Goal: Information Seeking & Learning: Learn about a topic

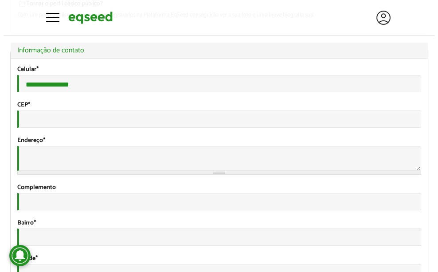
scroll to position [222, 0]
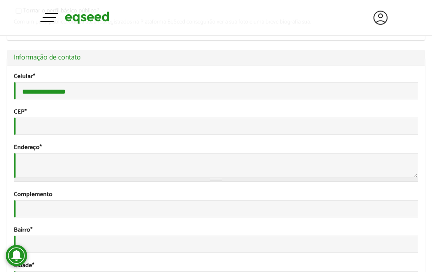
click at [51, 12] on button "Toggle navigation" at bounding box center [49, 17] width 13 height 16
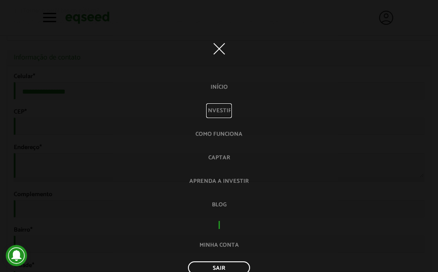
click at [221, 108] on link "Investir" at bounding box center [219, 110] width 26 height 15
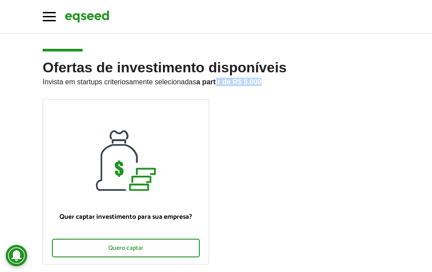
drag, startPoint x: 216, startPoint y: 83, endPoint x: 265, endPoint y: 83, distance: 48.3
click at [265, 83] on p "Invista em startups criteriosamente selecionadas a partir de R$ 5.000" at bounding box center [216, 80] width 346 height 11
click at [240, 78] on strong "a partir de R$ 5.000" at bounding box center [228, 82] width 65 height 8
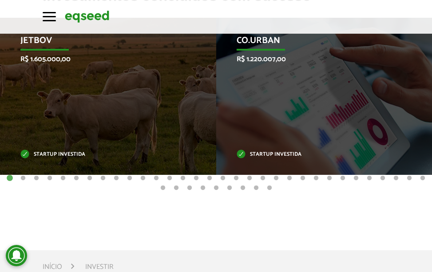
scroll to position [355, 0]
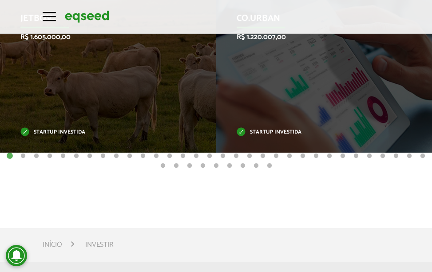
click at [23, 154] on button "2" at bounding box center [23, 156] width 9 height 9
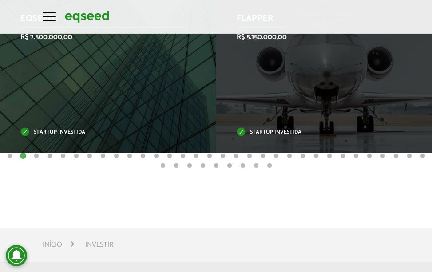
scroll to position [310, 0]
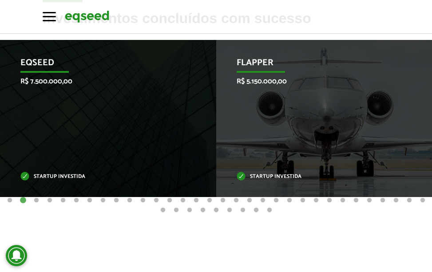
click at [36, 200] on button "3" at bounding box center [36, 200] width 9 height 9
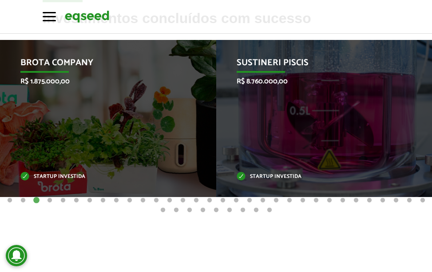
click at [49, 198] on button "4" at bounding box center [49, 200] width 9 height 9
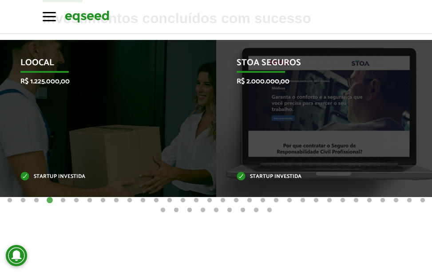
click at [64, 199] on button "5" at bounding box center [63, 200] width 9 height 9
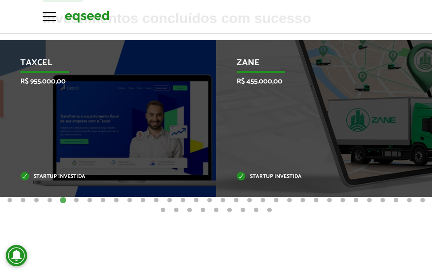
click at [79, 200] on button "6" at bounding box center [76, 200] width 9 height 9
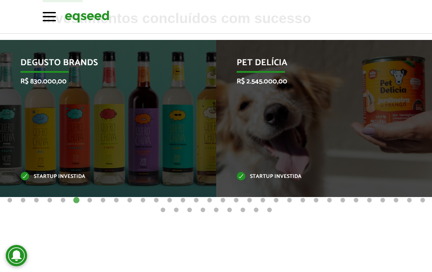
click at [89, 199] on button "7" at bounding box center [89, 200] width 9 height 9
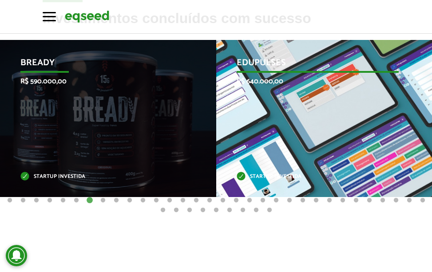
click at [310, 126] on div "Edupulses R$ 640.000,00 Startup investida" at bounding box center [317, 118] width 203 height 157
click at [296, 91] on div "Edupulses R$ 640.000,00 Startup investida" at bounding box center [317, 118] width 203 height 157
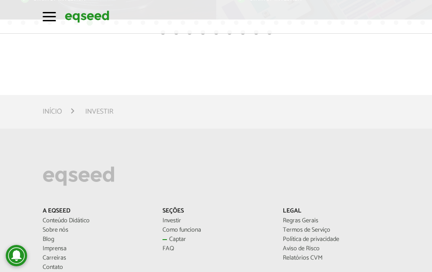
scroll to position [532, 0]
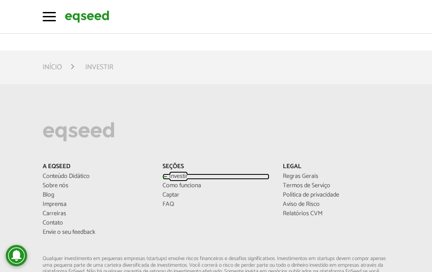
click at [167, 175] on link "Investir" at bounding box center [215, 176] width 106 height 6
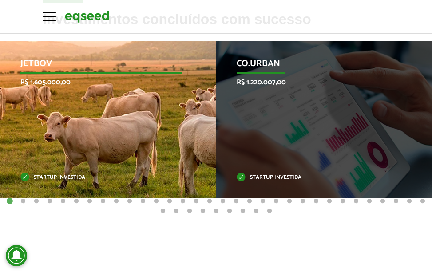
scroll to position [310, 0]
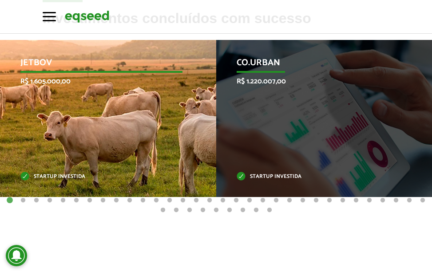
drag, startPoint x: 65, startPoint y: 181, endPoint x: 54, endPoint y: 129, distance: 53.5
click at [54, 129] on div "JetBov R$ 1.605.000,00 Startup investida" at bounding box center [101, 118] width 203 height 157
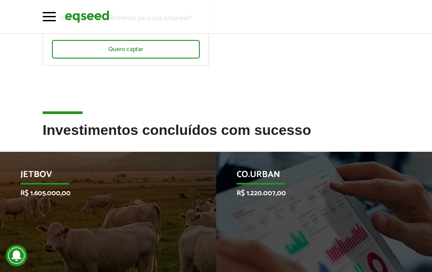
scroll to position [182, 0]
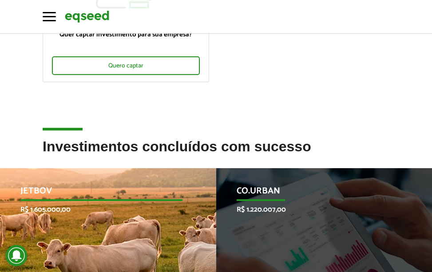
click at [69, 193] on p "JetBov" at bounding box center [101, 193] width 162 height 15
click at [43, 188] on p "JetBov" at bounding box center [101, 193] width 162 height 15
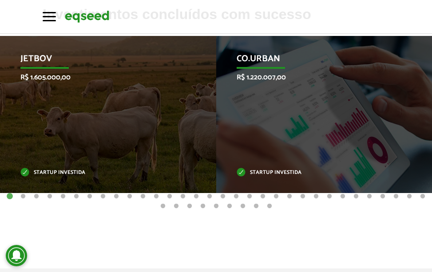
scroll to position [315, 0]
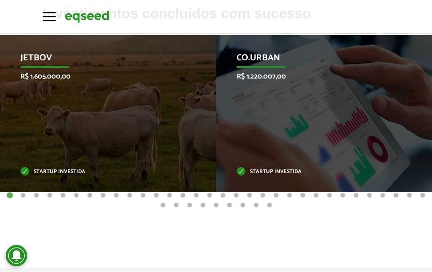
click at [287, 195] on button "22" at bounding box center [289, 195] width 9 height 9
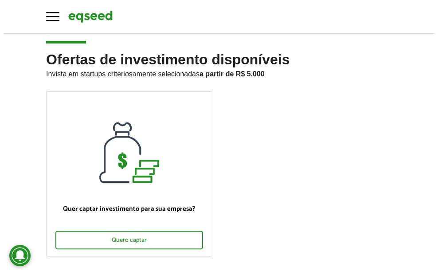
scroll to position [0, 0]
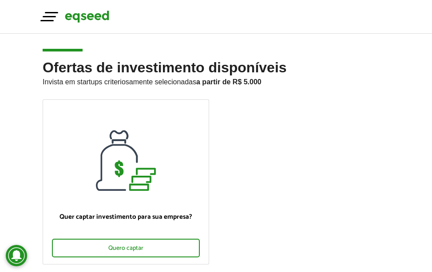
click at [48, 16] on span "button" at bounding box center [49, 16] width 13 height 1
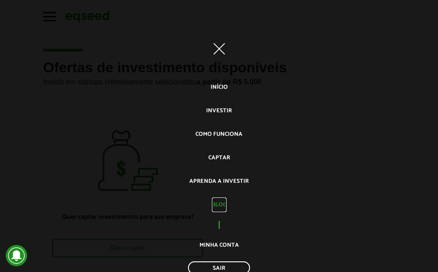
click at [216, 205] on link "Blog" at bounding box center [219, 204] width 15 height 15
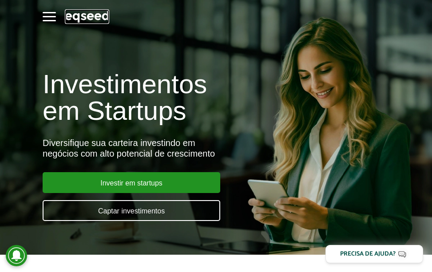
click at [99, 14] on img at bounding box center [87, 16] width 44 height 15
